Goal: Task Accomplishment & Management: Manage account settings

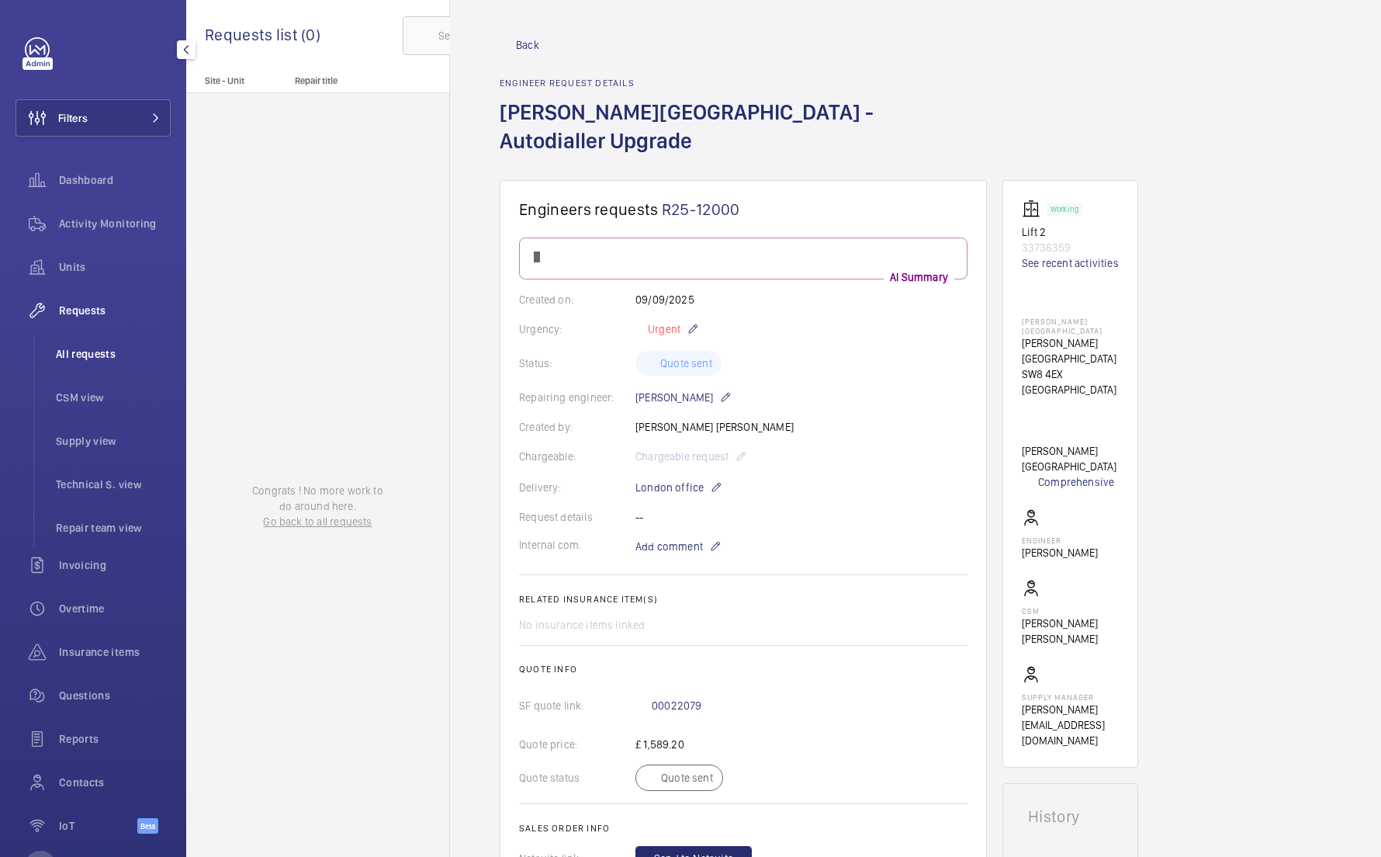
click at [130, 363] on li "All requests" at bounding box center [106, 353] width 127 height 37
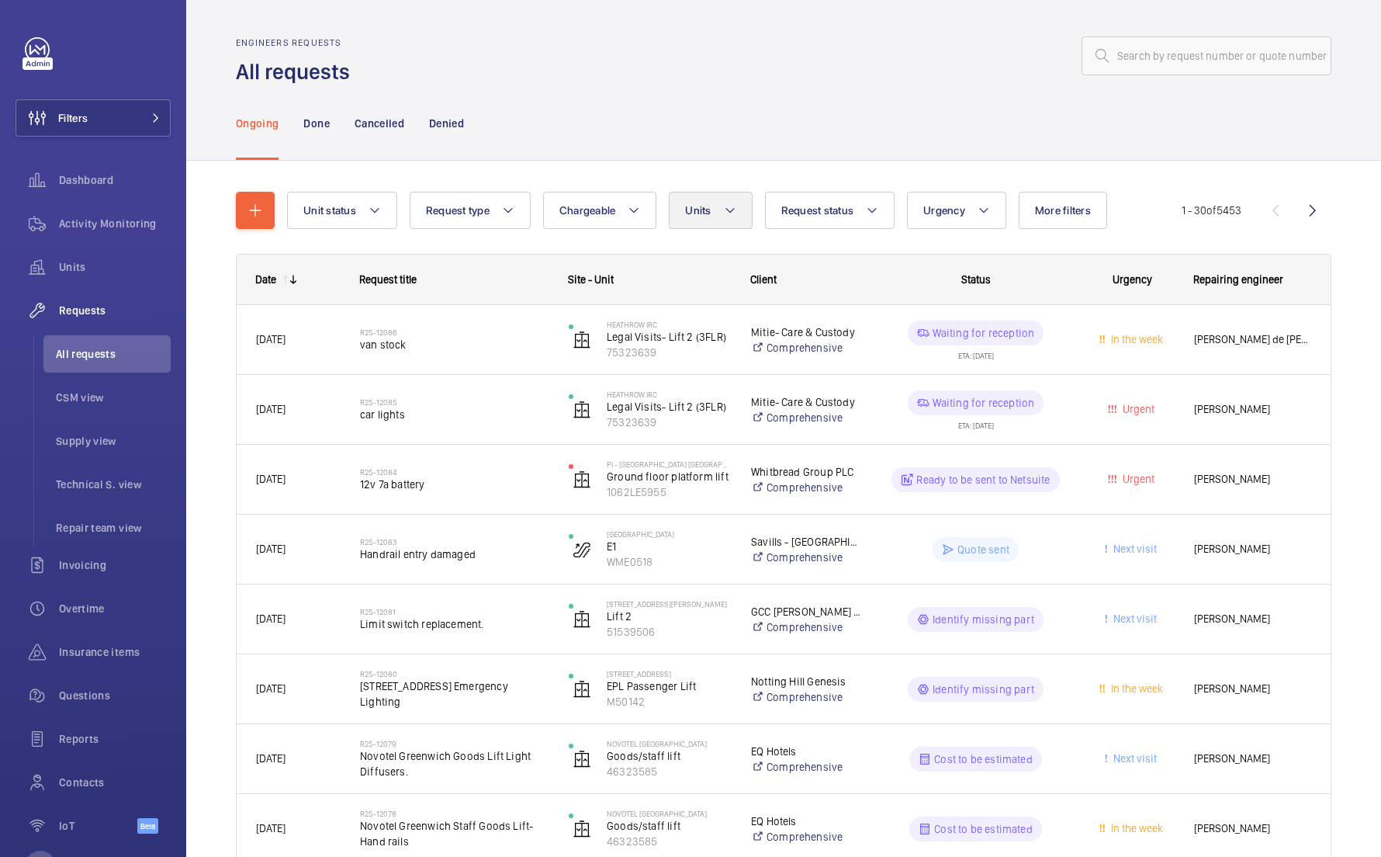
click at [691, 201] on button "Units" at bounding box center [710, 210] width 83 height 37
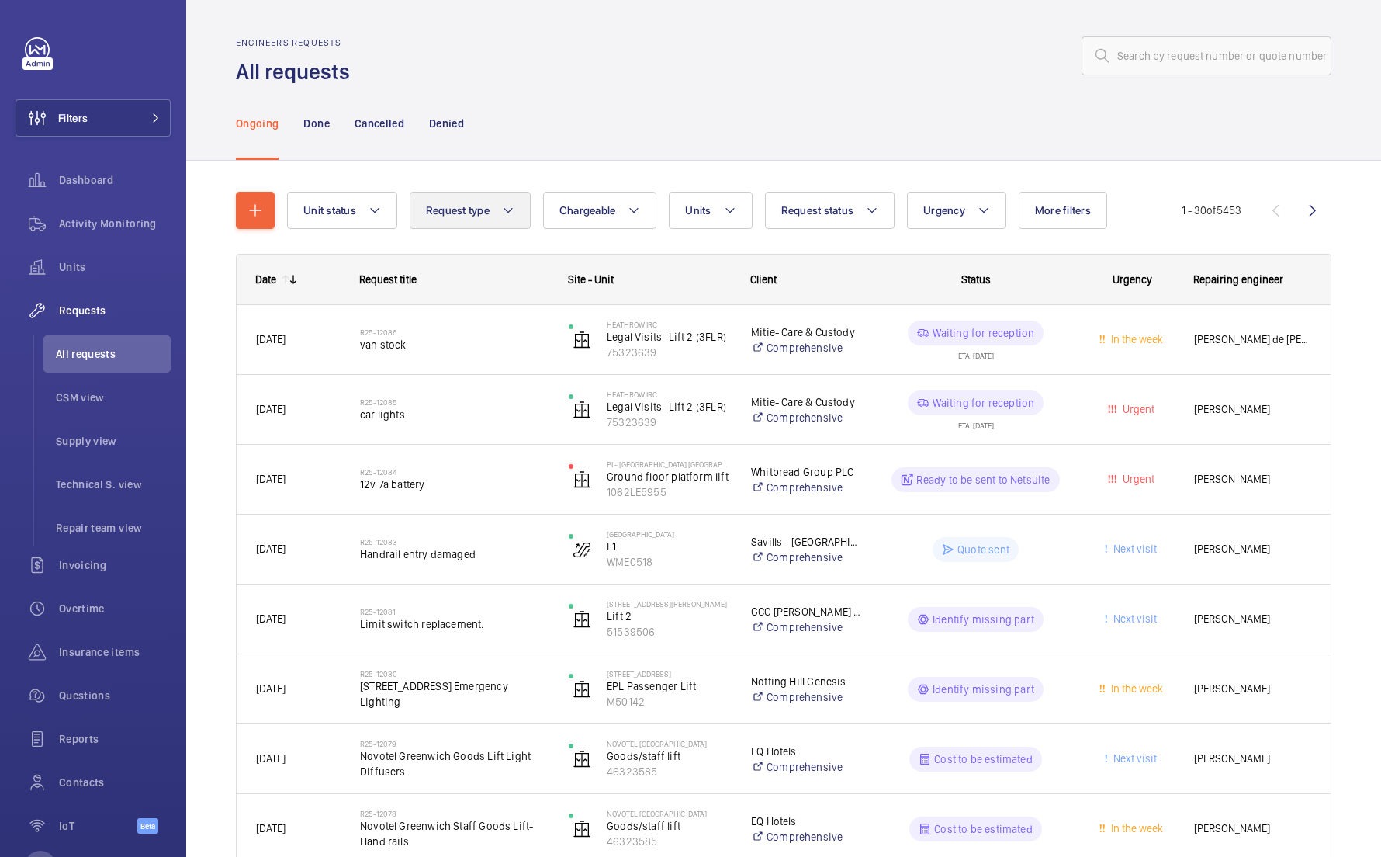
click at [528, 209] on button "Request type" at bounding box center [470, 210] width 121 height 37
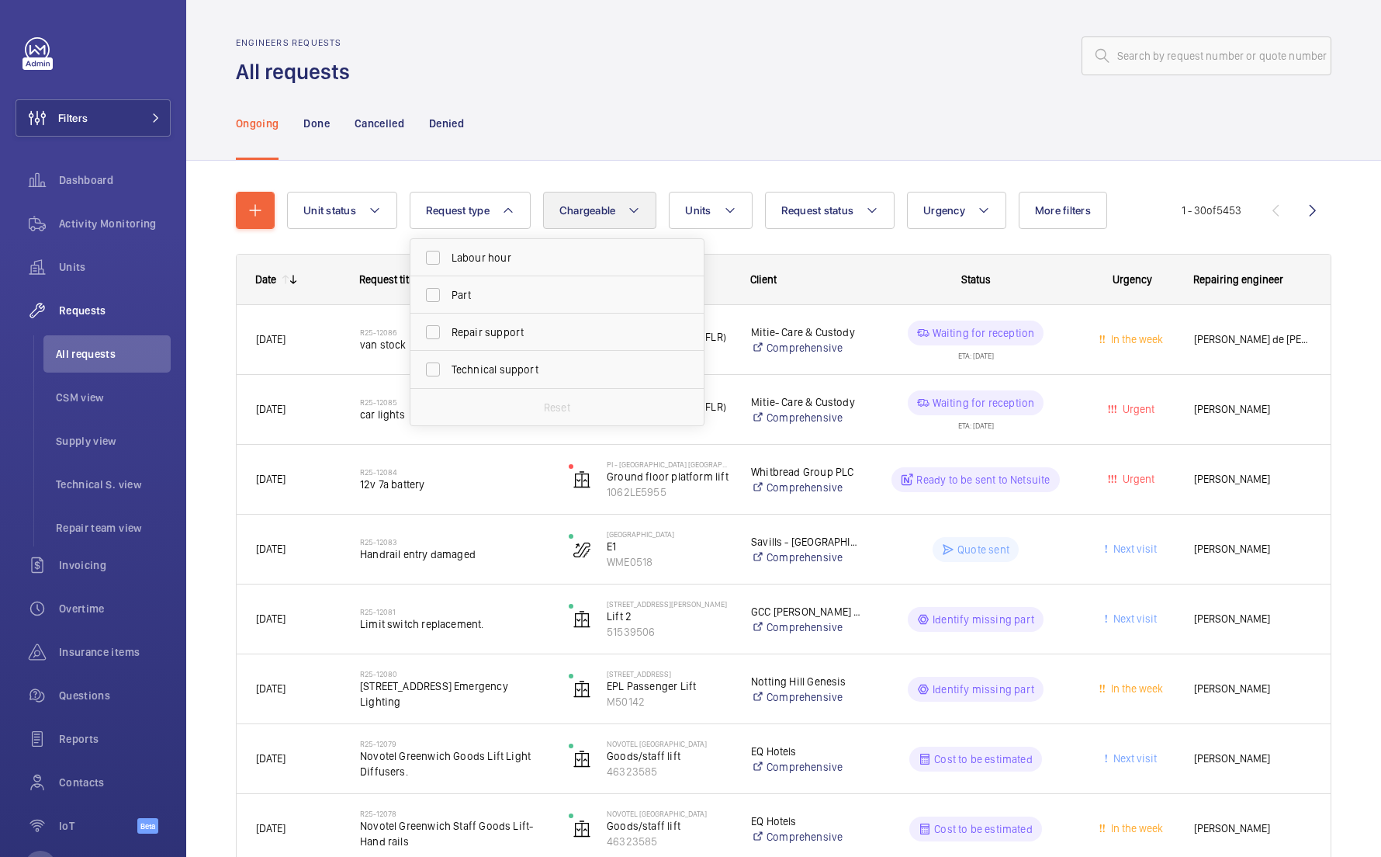
click at [592, 206] on span "Chargeable" at bounding box center [587, 210] width 57 height 12
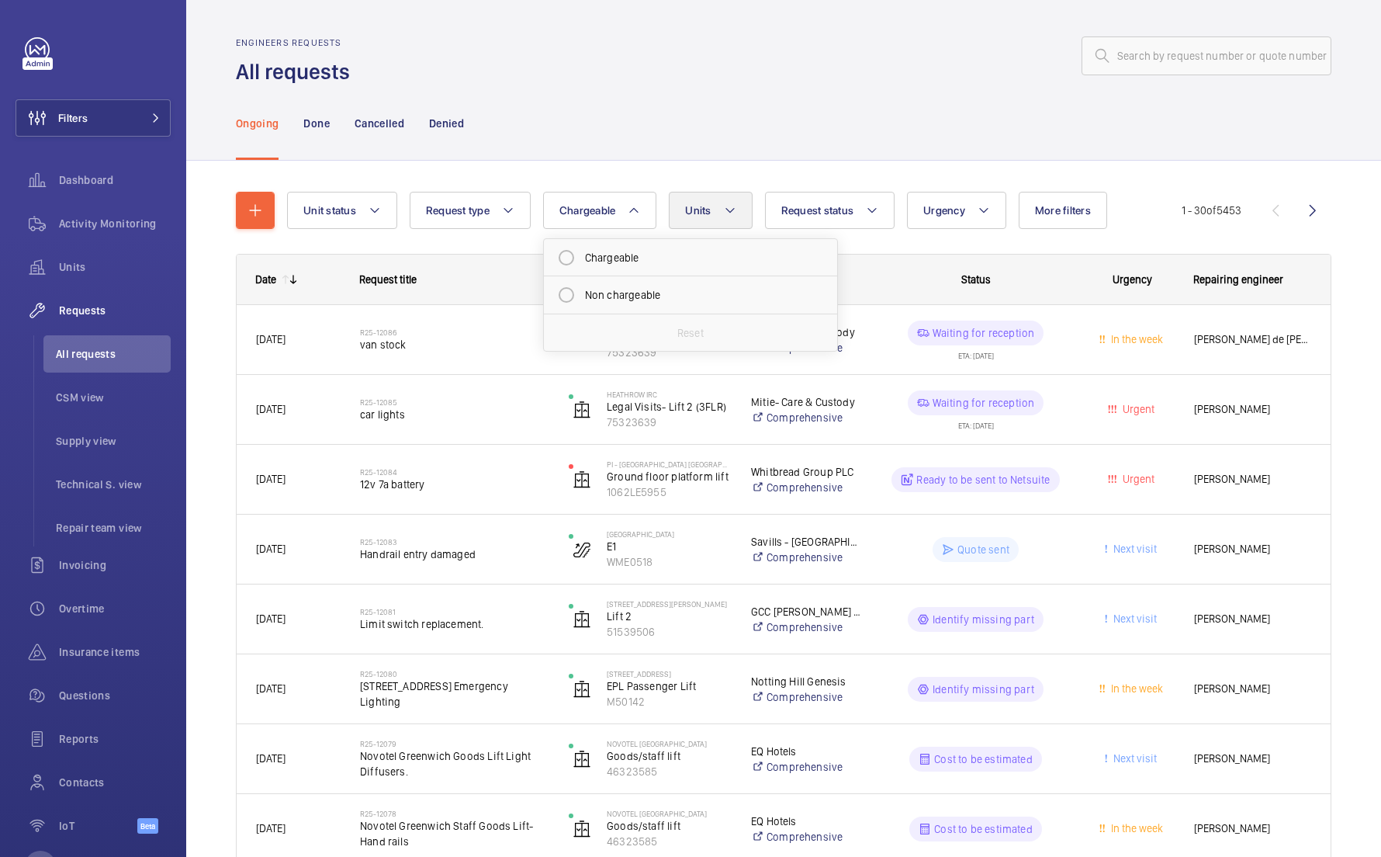
click at [704, 204] on span "Units" at bounding box center [698, 210] width 26 height 12
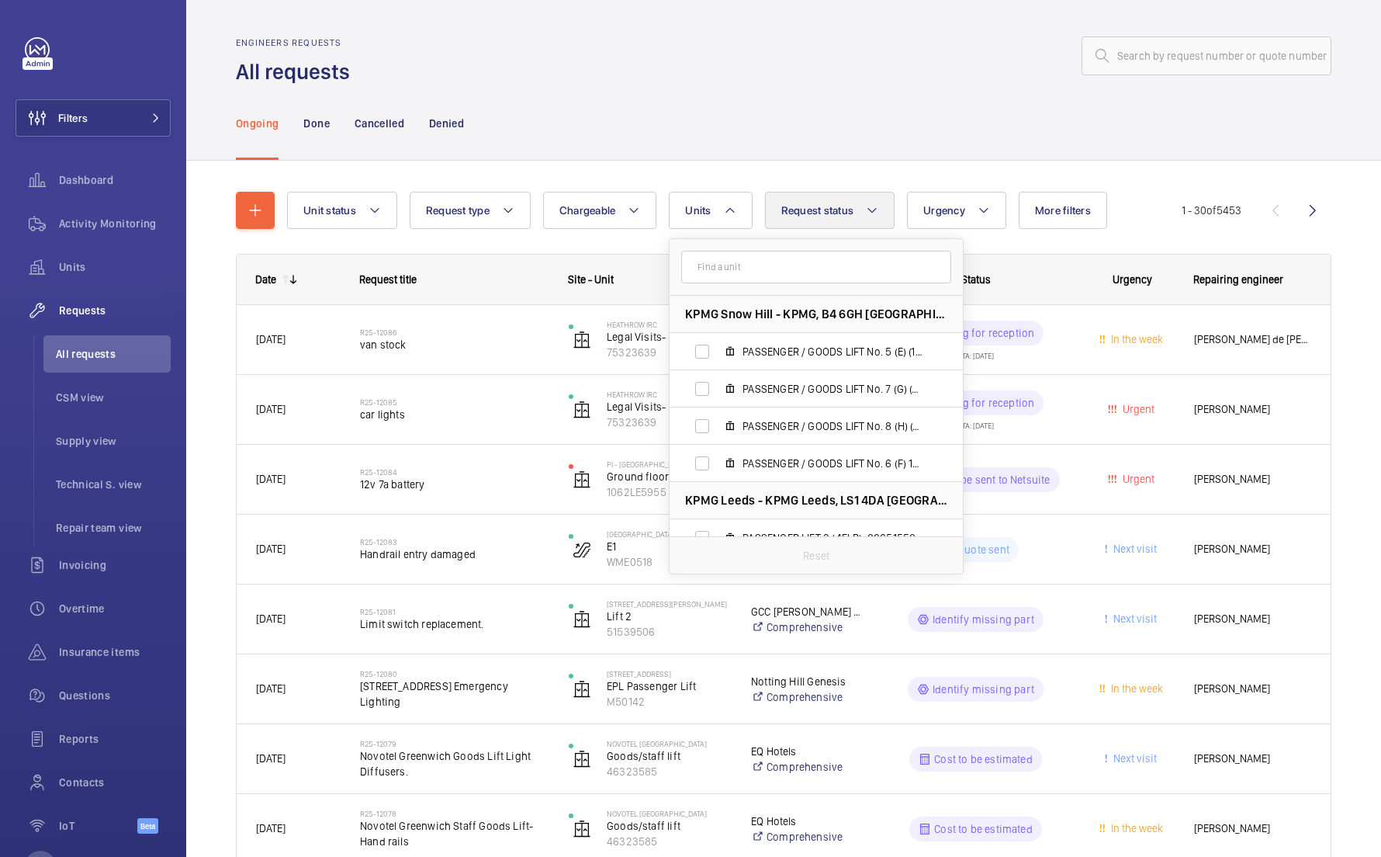
click at [814, 206] on span "Request status" at bounding box center [817, 210] width 73 height 12
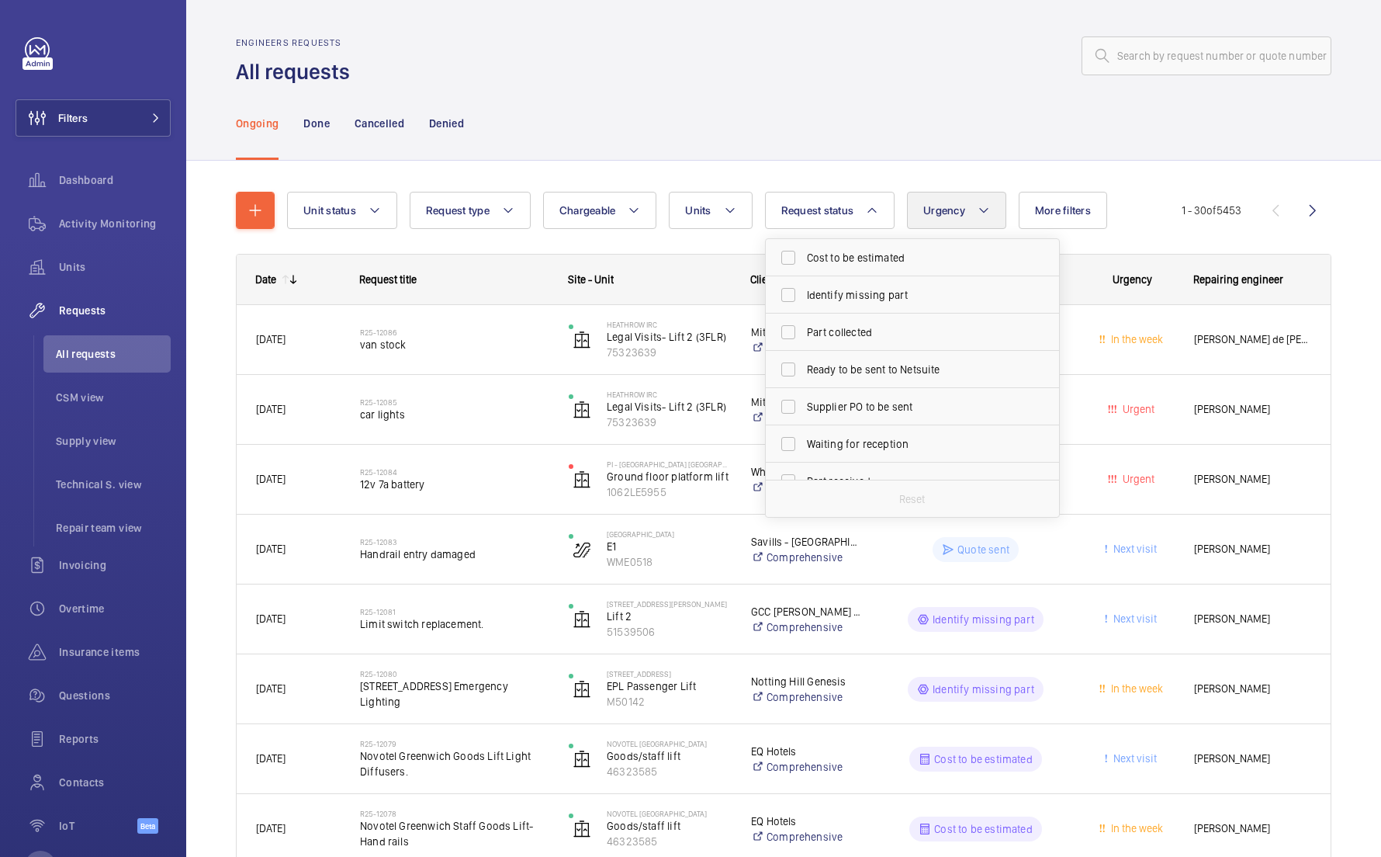
click at [949, 206] on span "Urgency" at bounding box center [944, 210] width 42 height 12
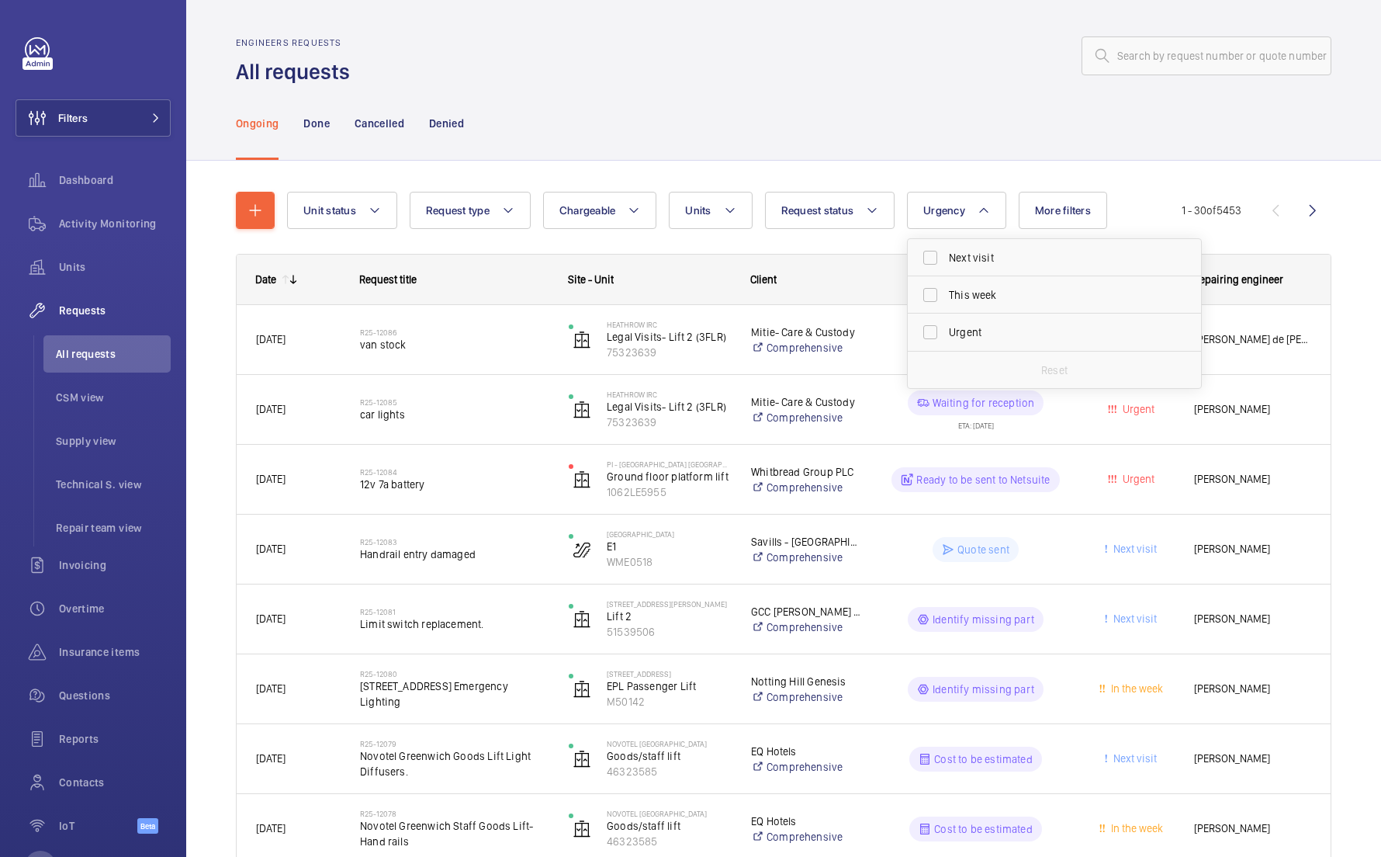
click at [1013, 201] on div "Unit status Request type Chargeable Units Request status Urgency Next visit Thi…" at bounding box center [734, 210] width 895 height 37
click at [1038, 209] on span "More filters" at bounding box center [1063, 210] width 56 height 12
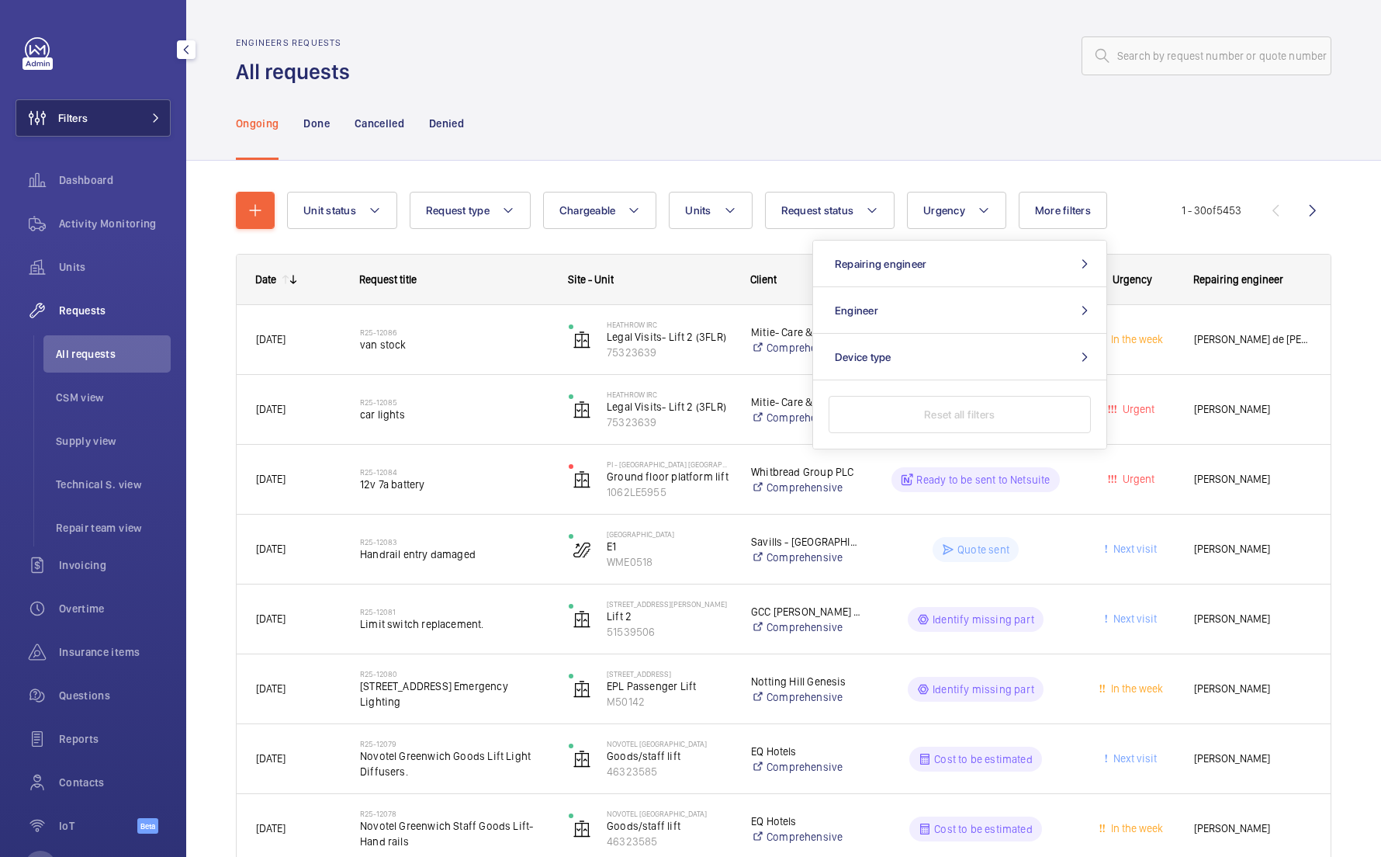
click at [109, 130] on button "Filters" at bounding box center [93, 117] width 155 height 37
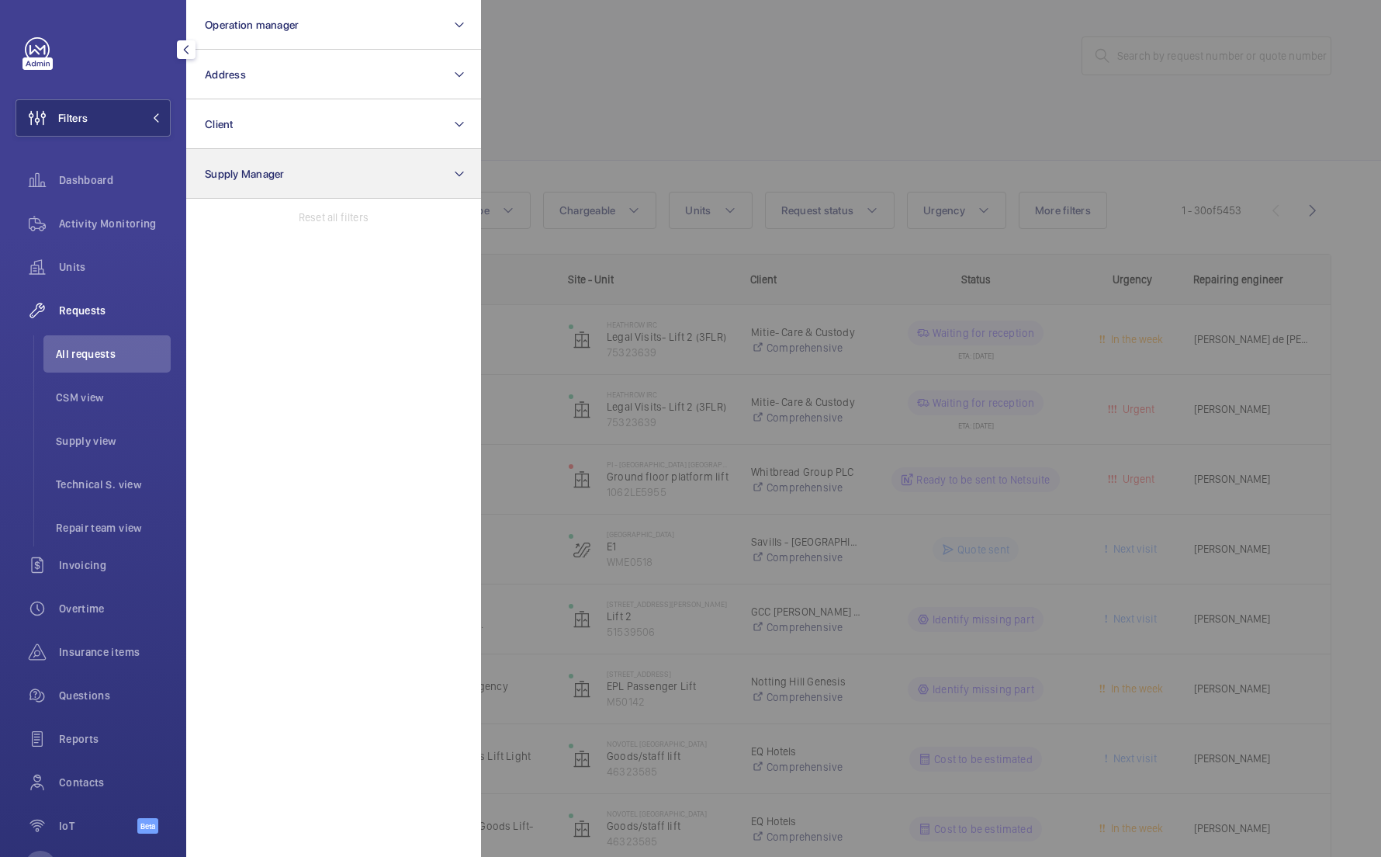
click at [299, 174] on button "Supply Manager" at bounding box center [333, 174] width 295 height 50
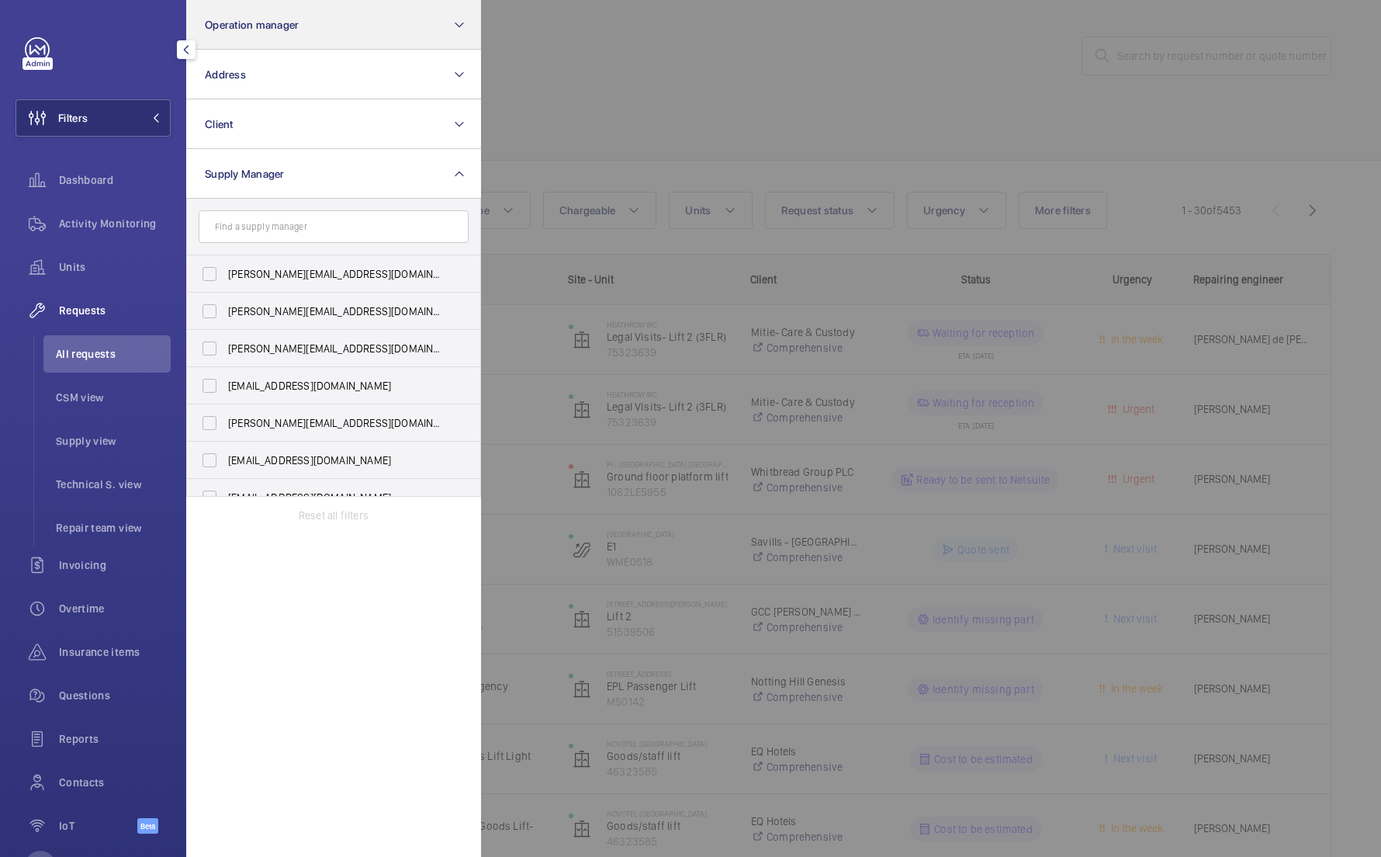
click at [372, 32] on button "Operation manager" at bounding box center [333, 25] width 295 height 50
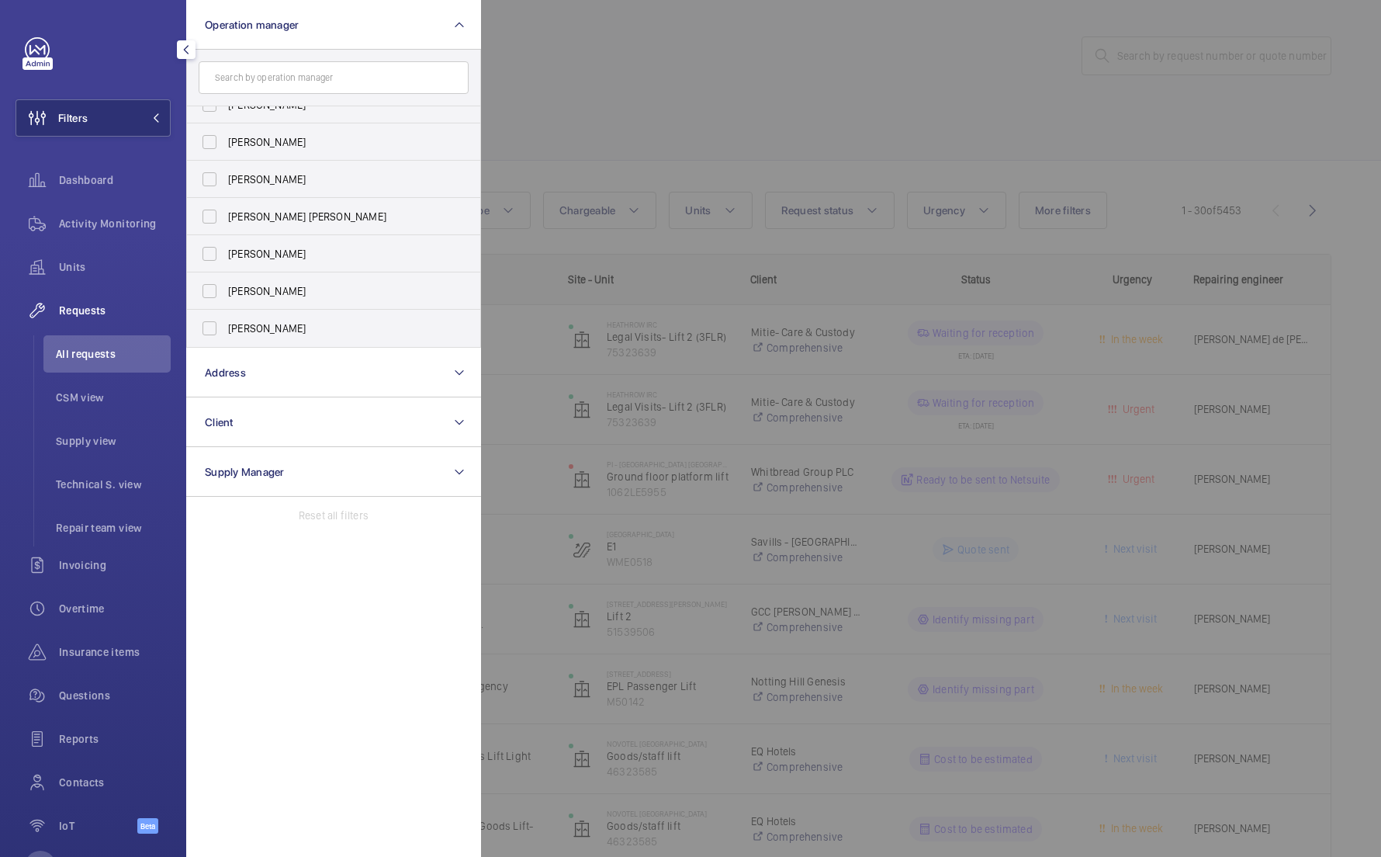
scroll to position [2, 0]
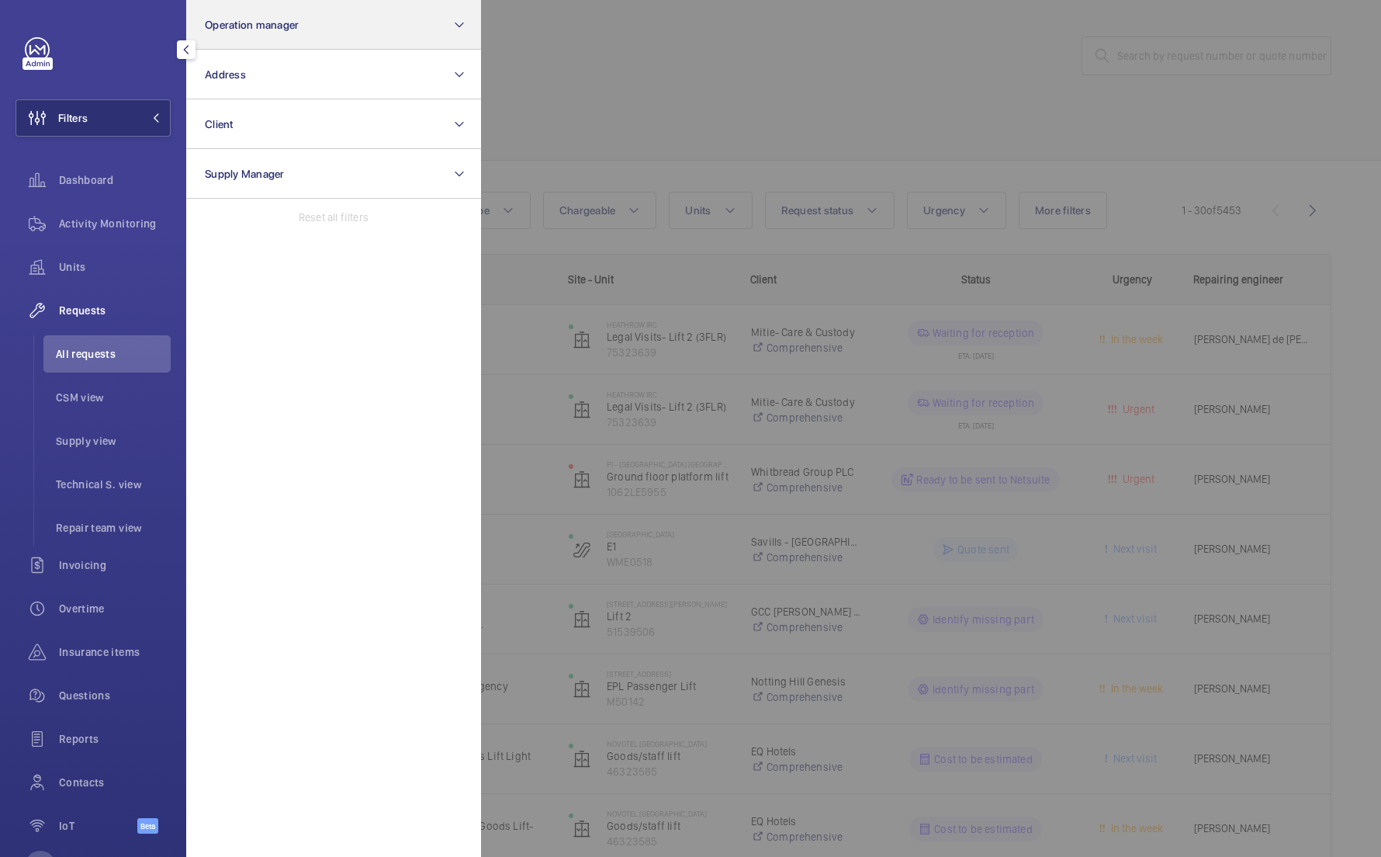
click at [339, 46] on button "Operation manager" at bounding box center [333, 25] width 295 height 50
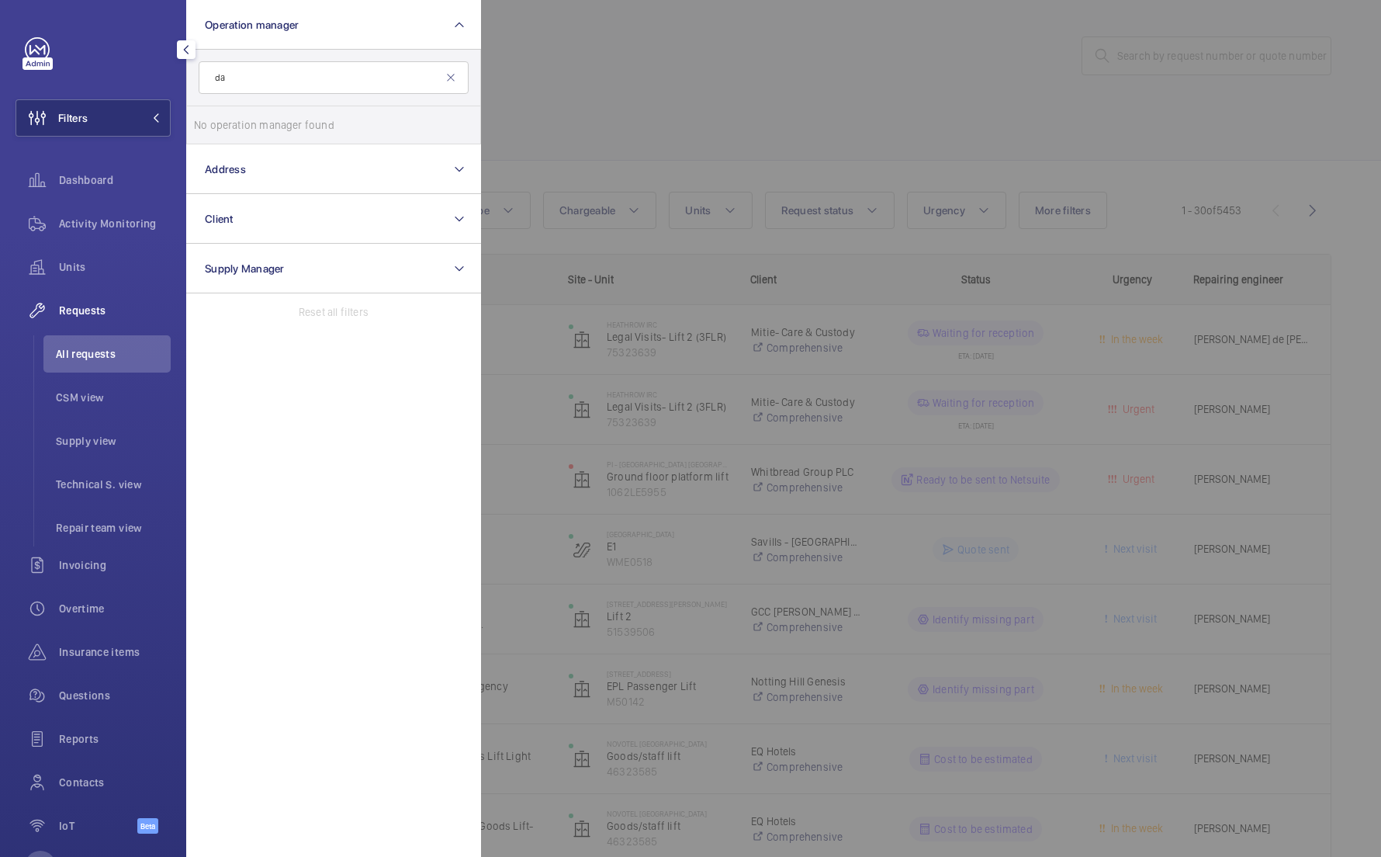
type input "d"
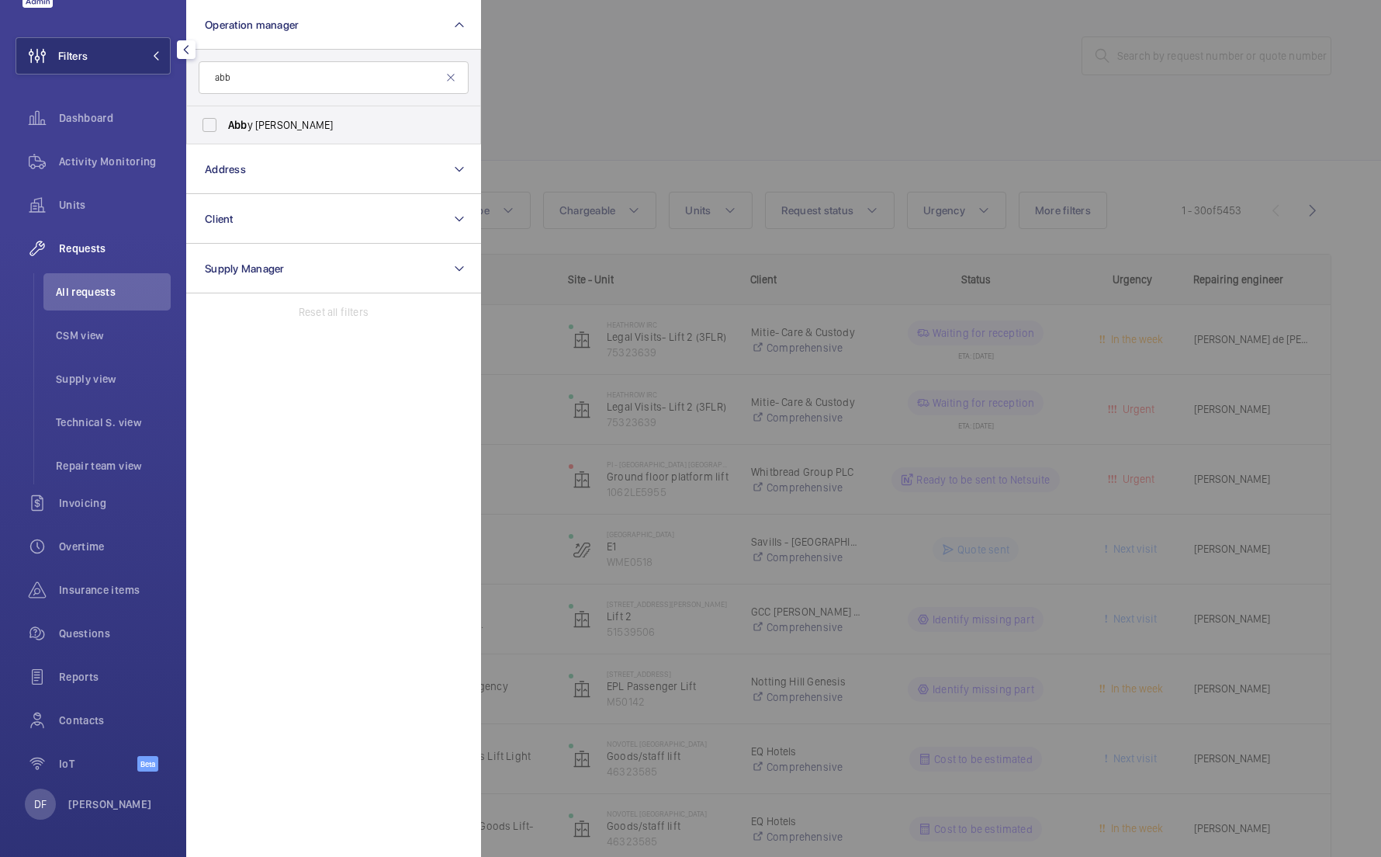
scroll to position [62, 0]
type input "abb"
click at [95, 812] on div "DF David FAIN" at bounding box center [88, 803] width 127 height 31
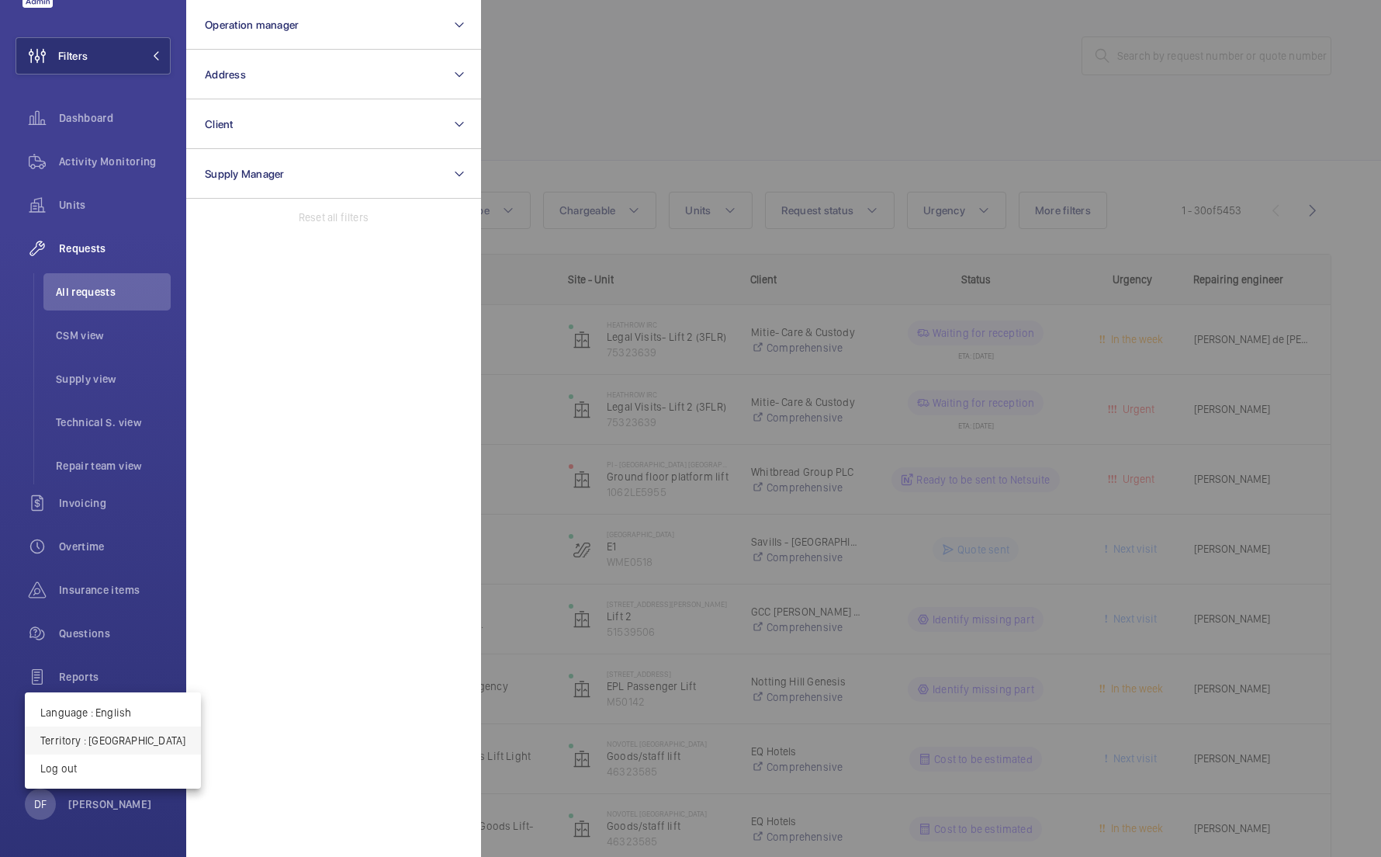
click at [144, 739] on p "Territory : United Kingdom" at bounding box center [112, 740] width 145 height 16
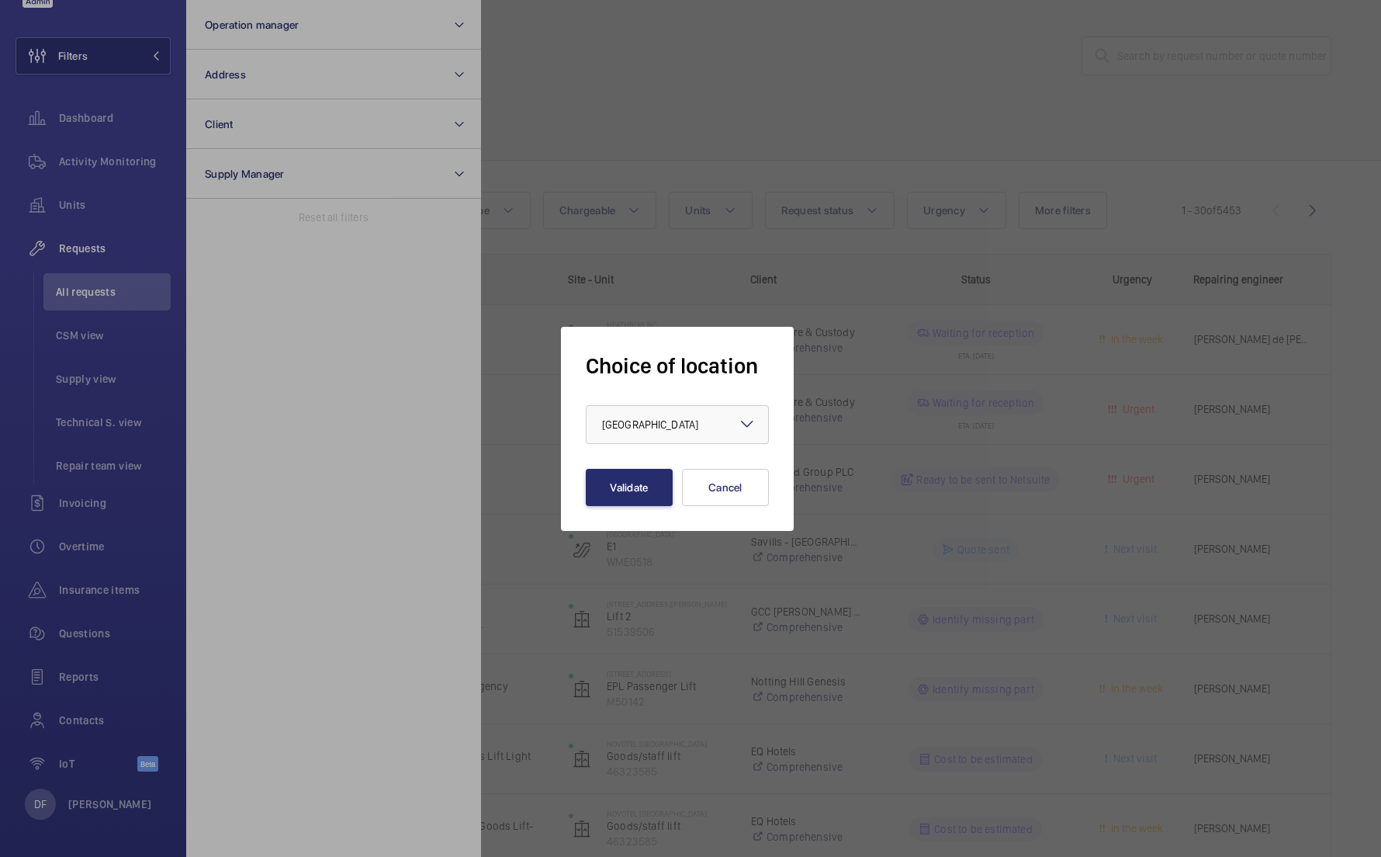
click at [583, 448] on div "Choice of location × United Kingdom × Validate Cancel" at bounding box center [677, 429] width 233 height 204
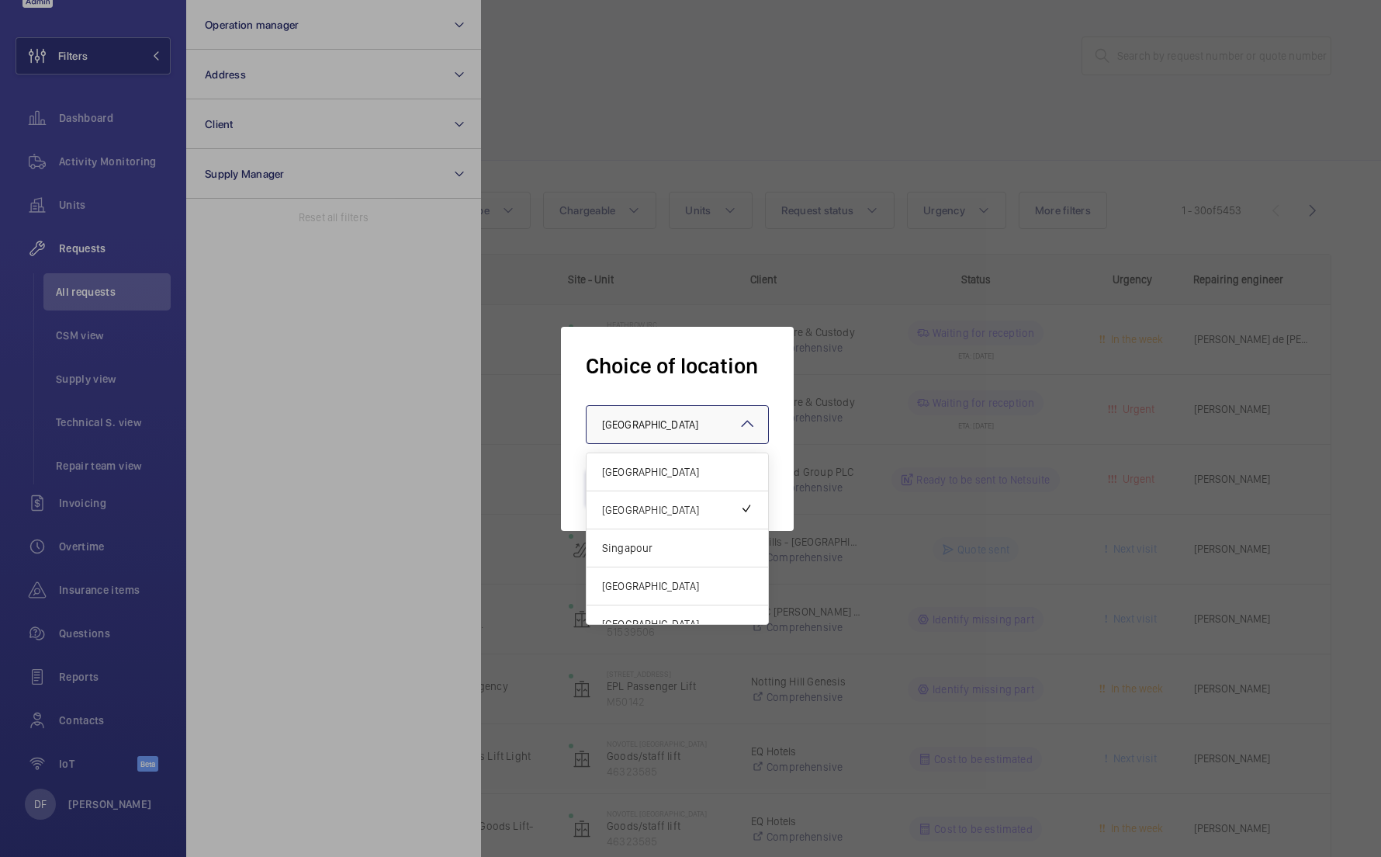
click at [605, 441] on div at bounding box center [678, 424] width 182 height 37
click at [634, 479] on span "[GEOGRAPHIC_DATA]" at bounding box center [677, 472] width 151 height 16
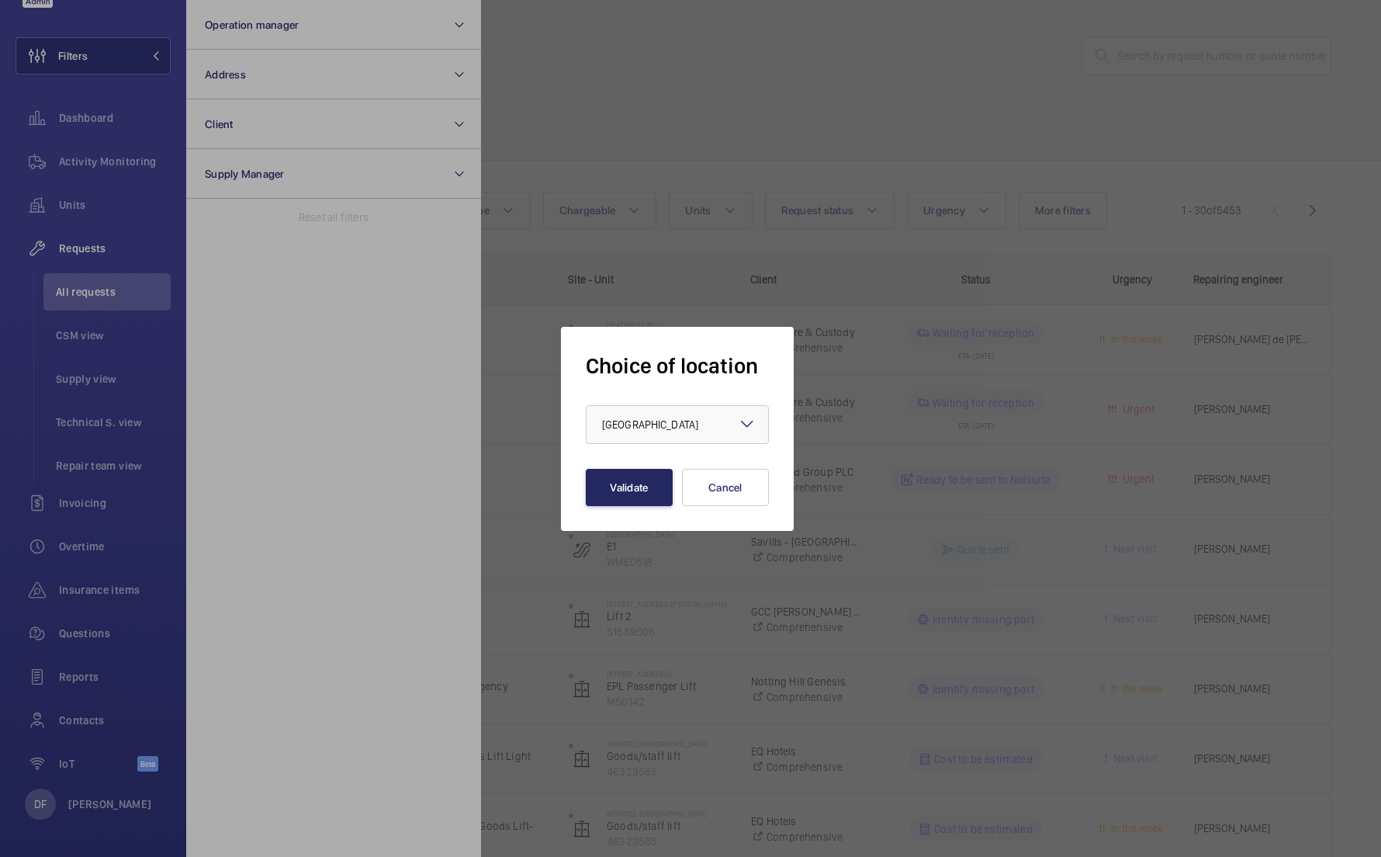
click at [632, 483] on button "Validate" at bounding box center [629, 487] width 87 height 37
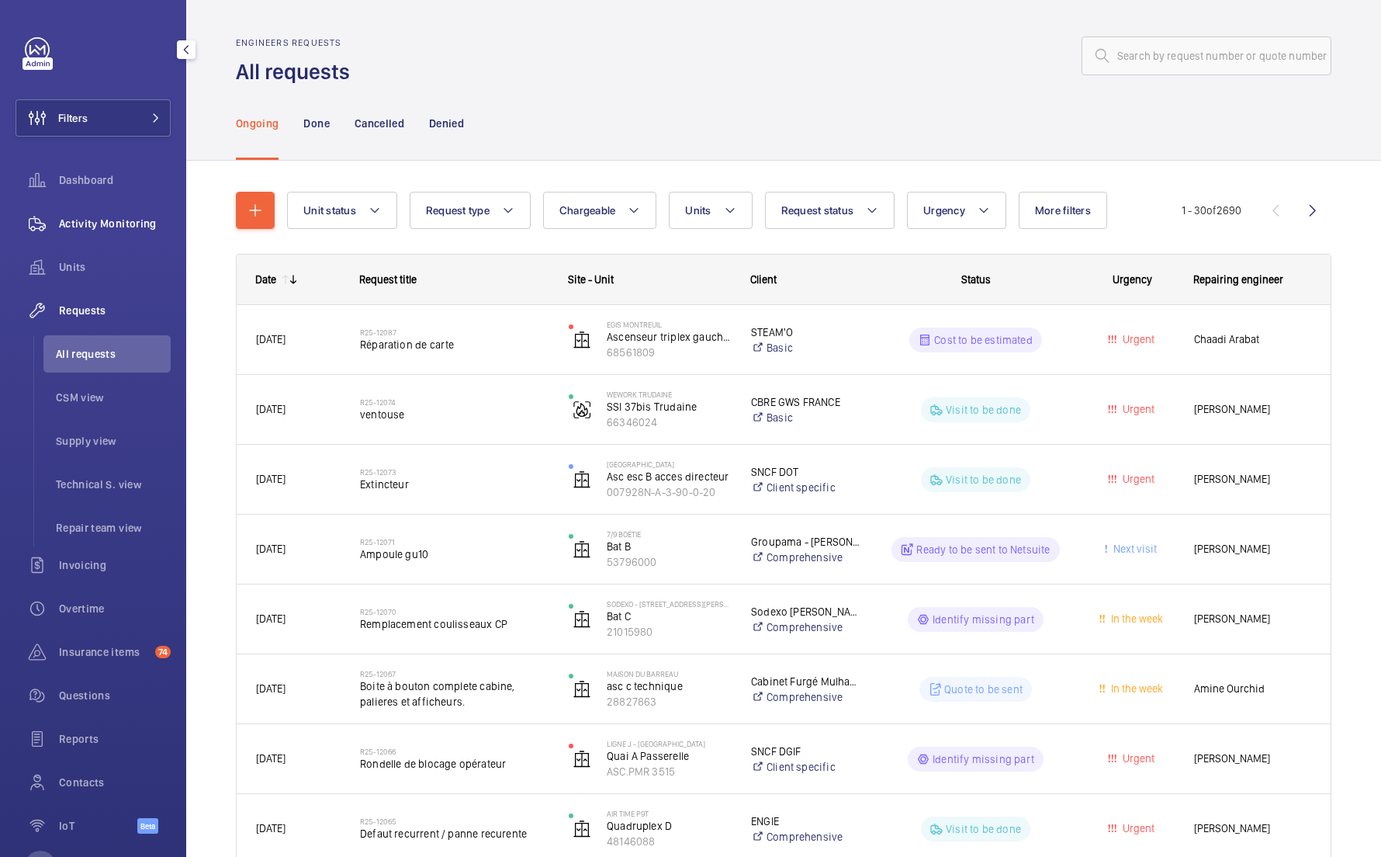
click at [129, 221] on span "Activity Monitoring" at bounding box center [115, 224] width 112 height 16
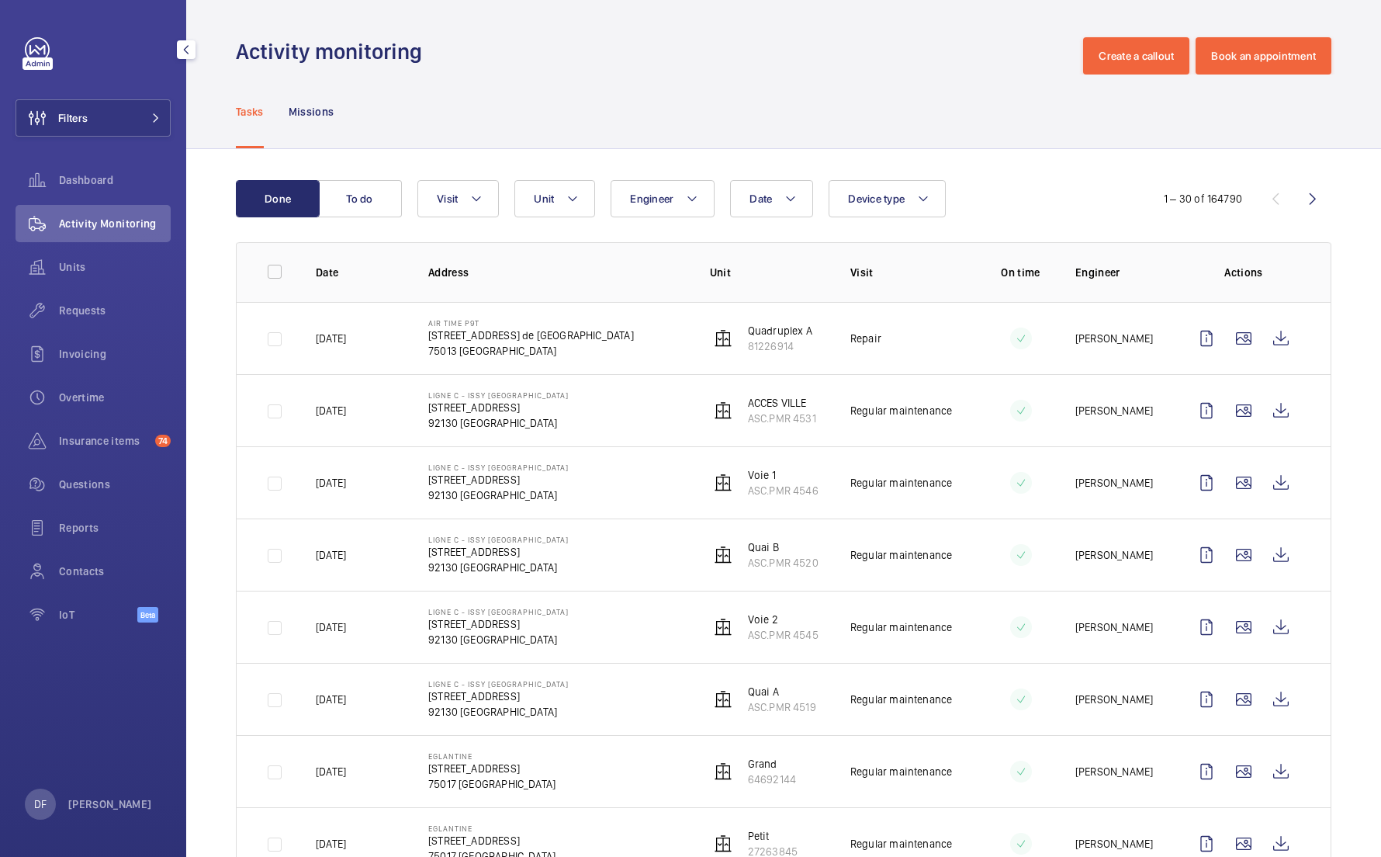
click at [163, 94] on div "Filters Dashboard Activity Monitoring Units Requests Invoicing Overtime Insuran…" at bounding box center [93, 338] width 155 height 602
click at [153, 103] on button "Filters" at bounding box center [93, 117] width 155 height 37
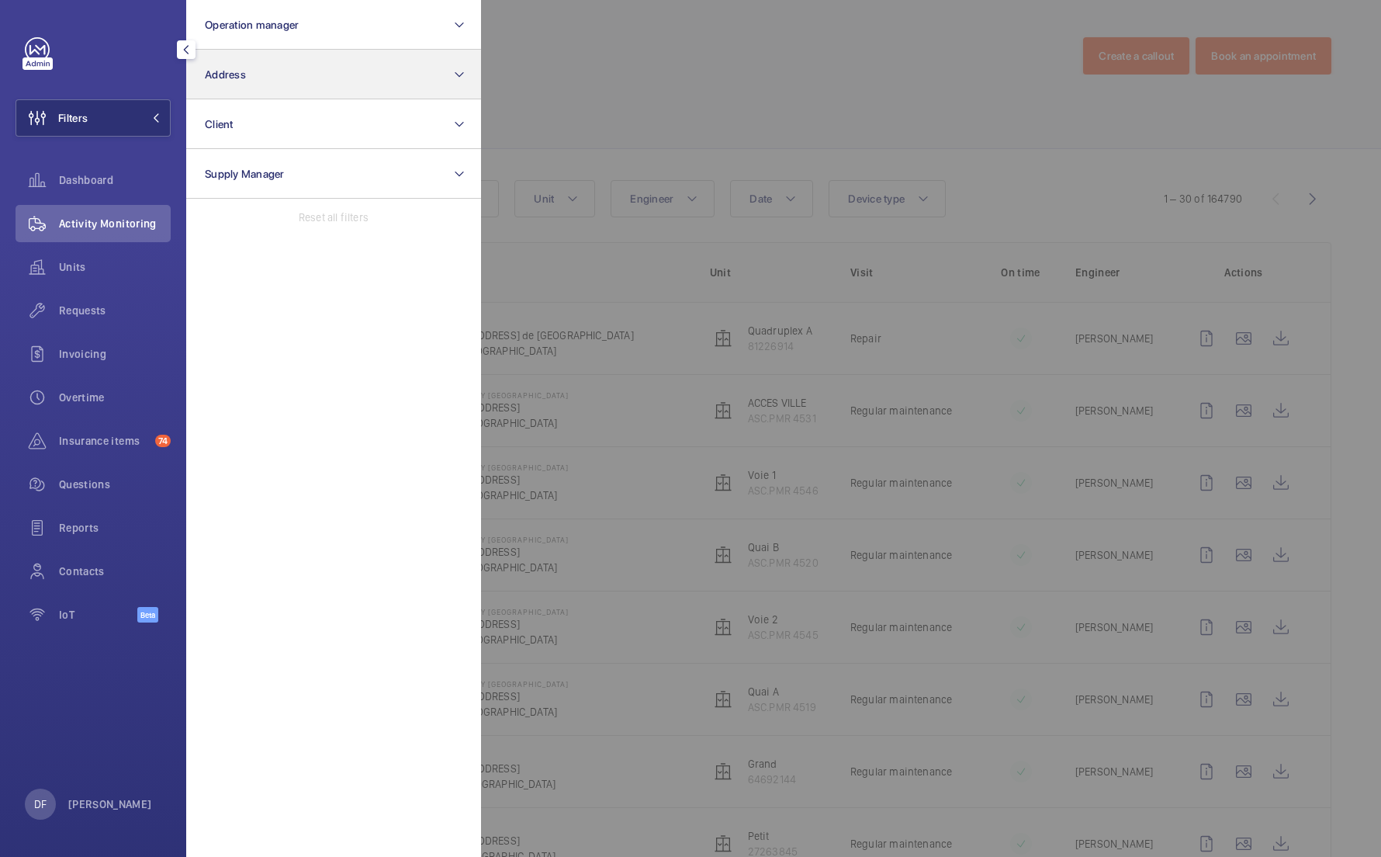
click at [336, 54] on button "Address" at bounding box center [333, 75] width 295 height 50
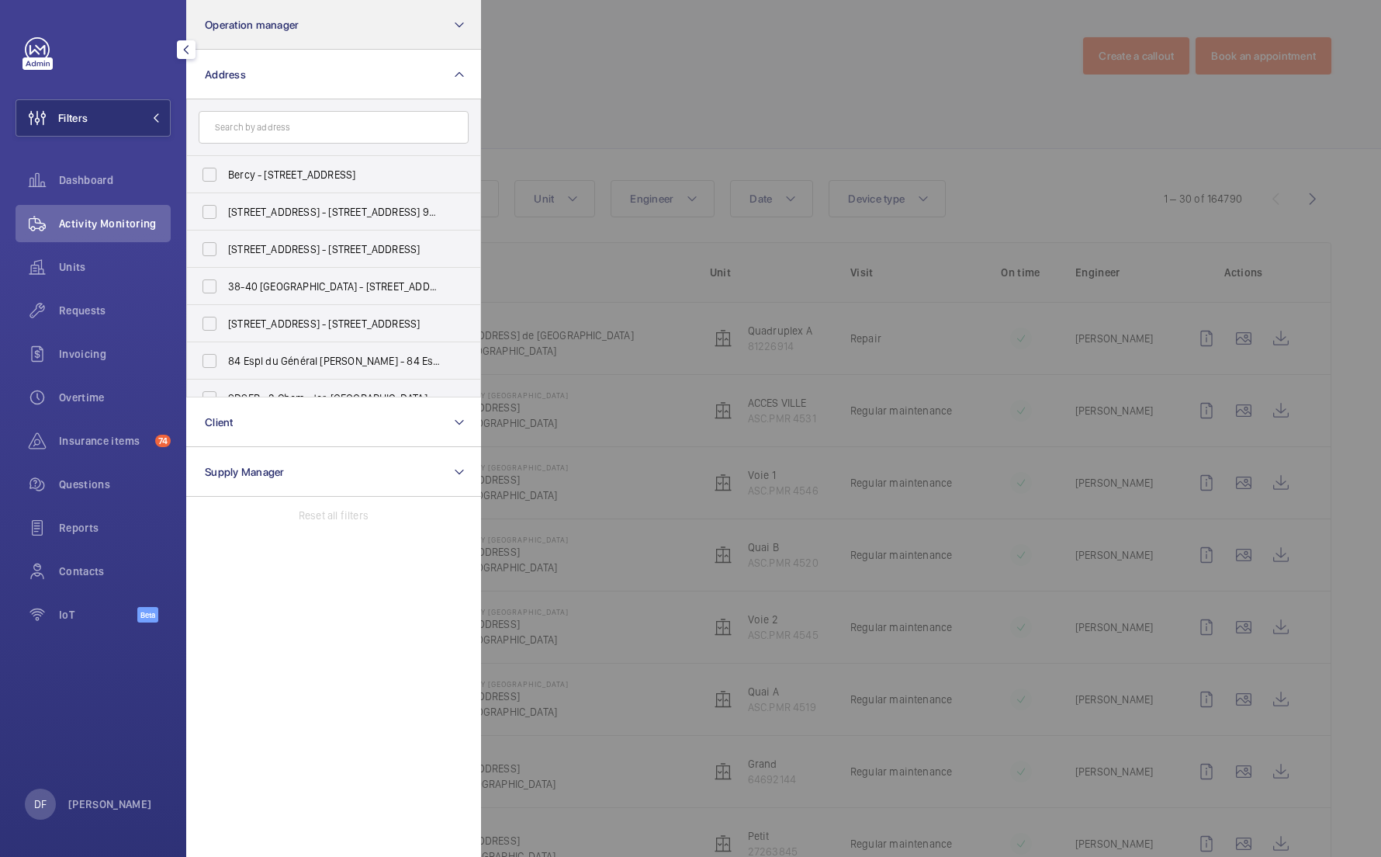
click at [348, 40] on button "Operation manager" at bounding box center [333, 25] width 295 height 50
